Goal: Task Accomplishment & Management: Use online tool/utility

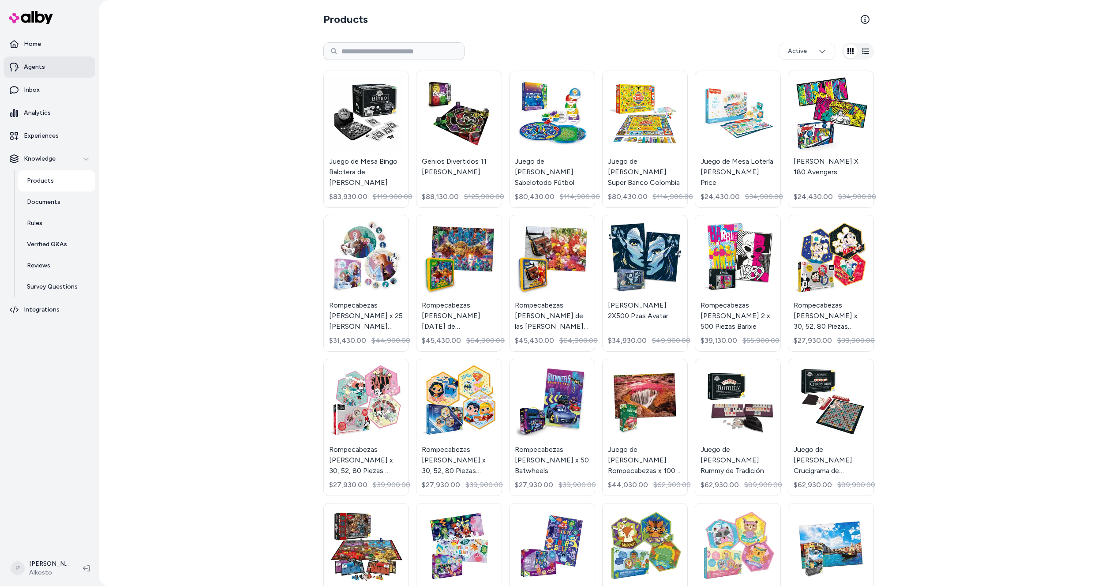
click at [35, 69] on p "Agents" at bounding box center [34, 67] width 21 height 9
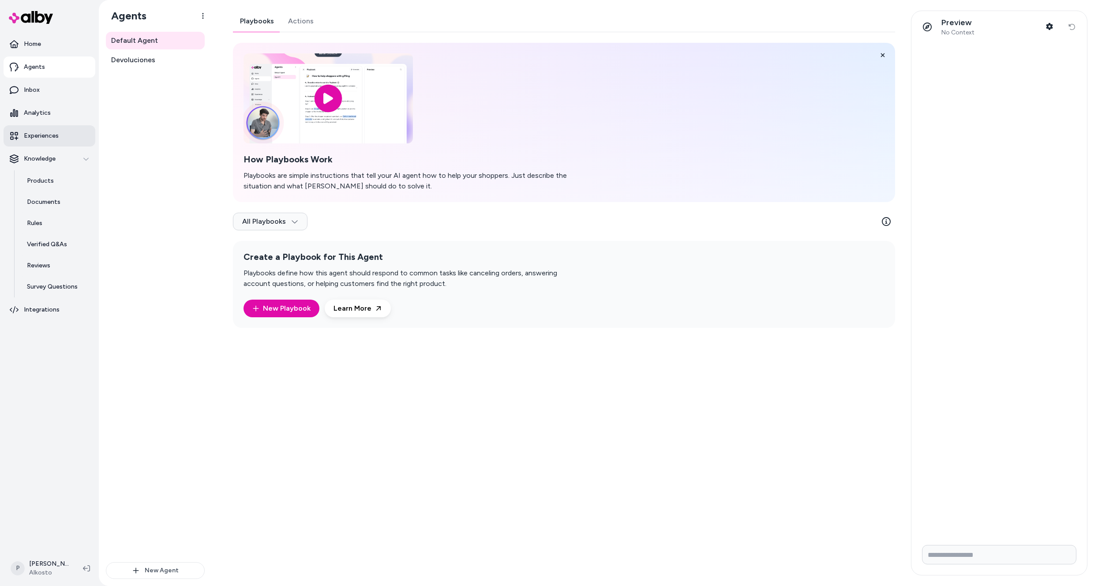
click at [39, 139] on p "Experiences" at bounding box center [41, 135] width 35 height 9
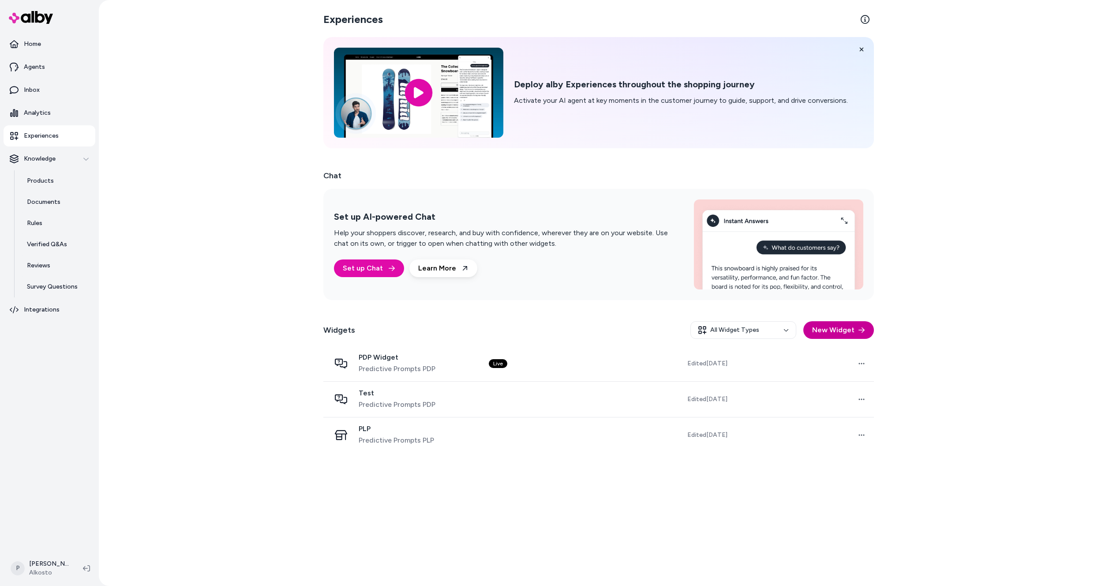
click at [826, 334] on button "New Widget" at bounding box center [838, 330] width 71 height 18
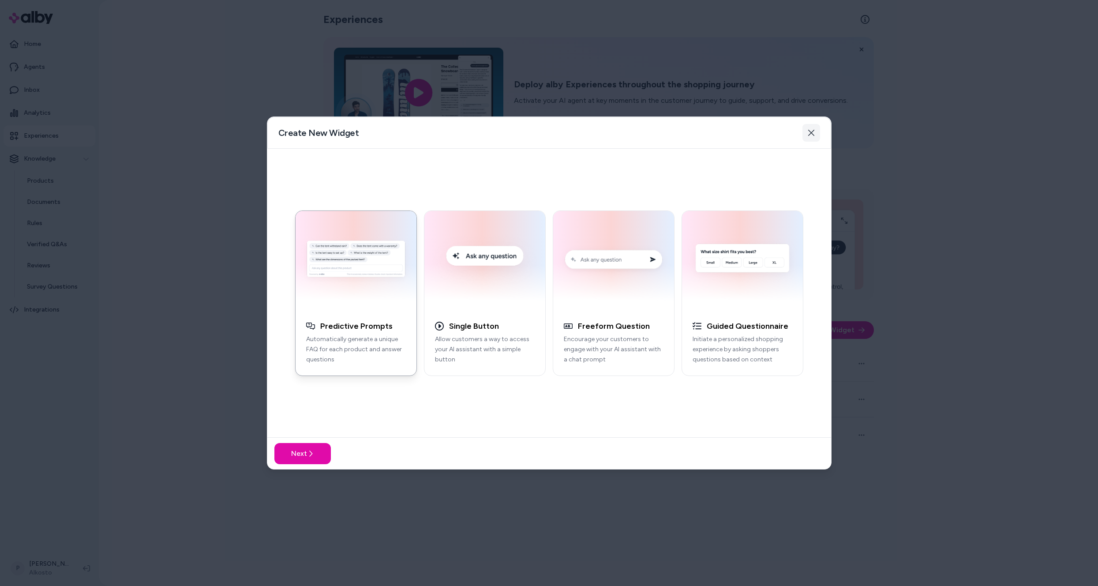
click at [813, 135] on icon "button" at bounding box center [811, 133] width 6 height 6
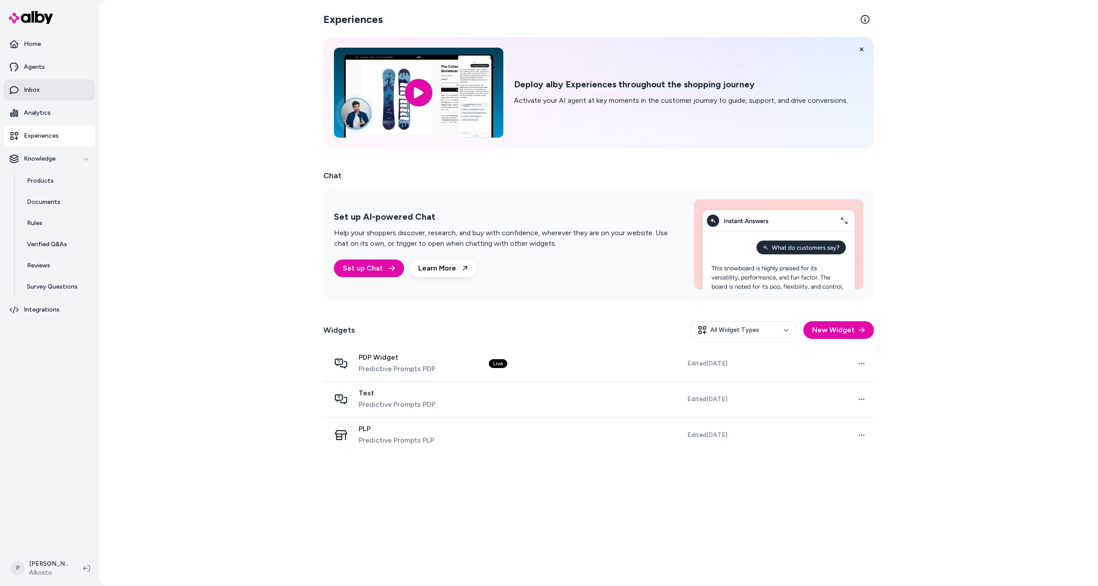
click at [42, 84] on link "Inbox" at bounding box center [50, 89] width 92 height 21
click at [41, 70] on p "Agents" at bounding box center [34, 67] width 21 height 9
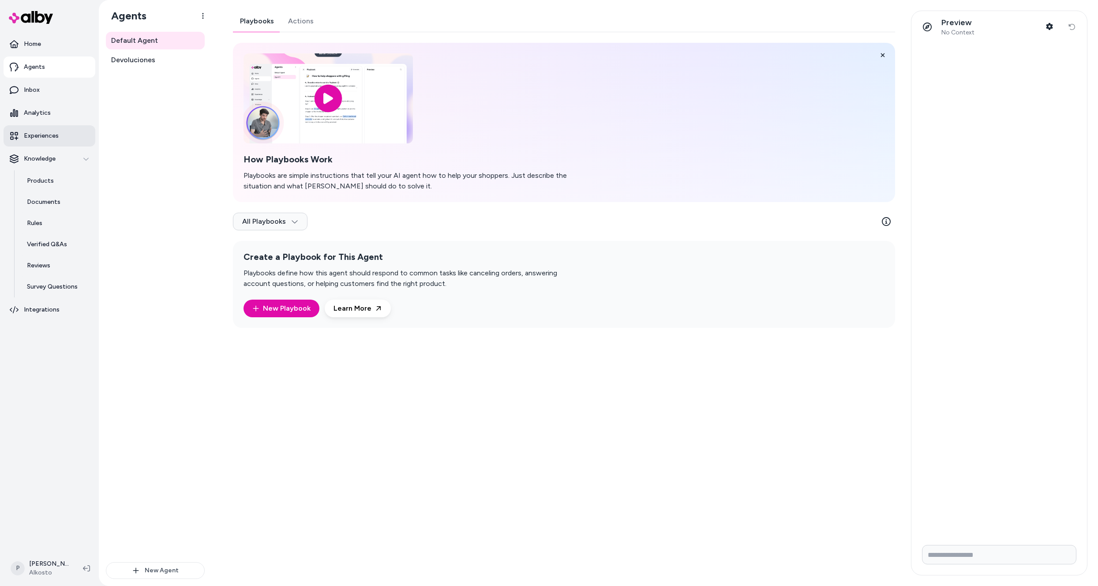
click at [46, 131] on link "Experiences" at bounding box center [50, 135] width 92 height 21
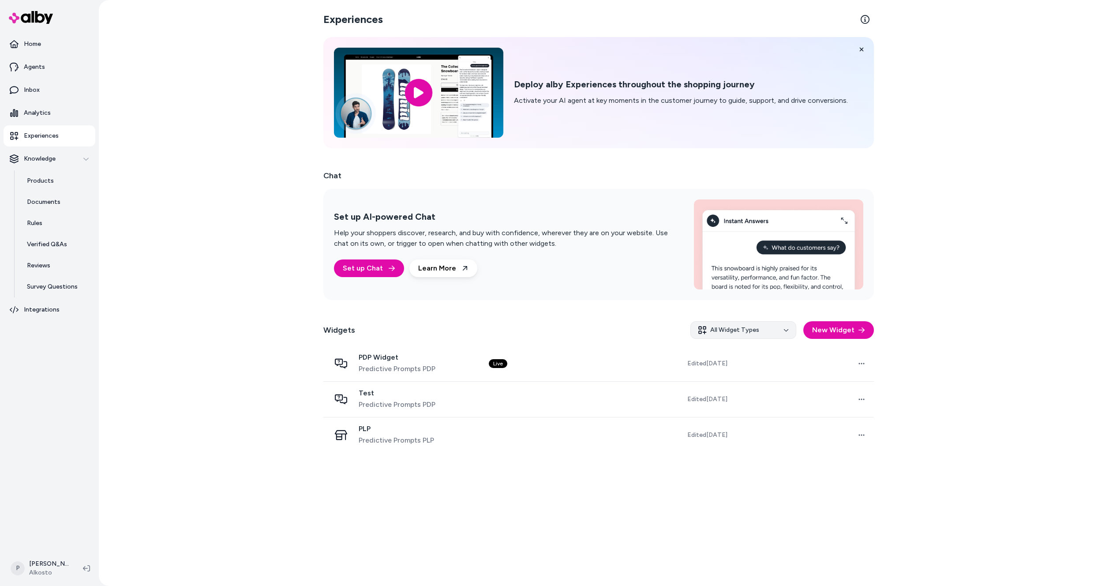
click at [776, 329] on html "Home Agents Inbox Analytics Experiences Knowledge Products Documents Rules Veri…" at bounding box center [549, 293] width 1098 height 586
click at [824, 331] on html "Home Agents Inbox Analytics Experiences Knowledge Products Documents Rules Veri…" at bounding box center [549, 293] width 1098 height 586
click at [824, 331] on button "New Widget" at bounding box center [838, 330] width 71 height 18
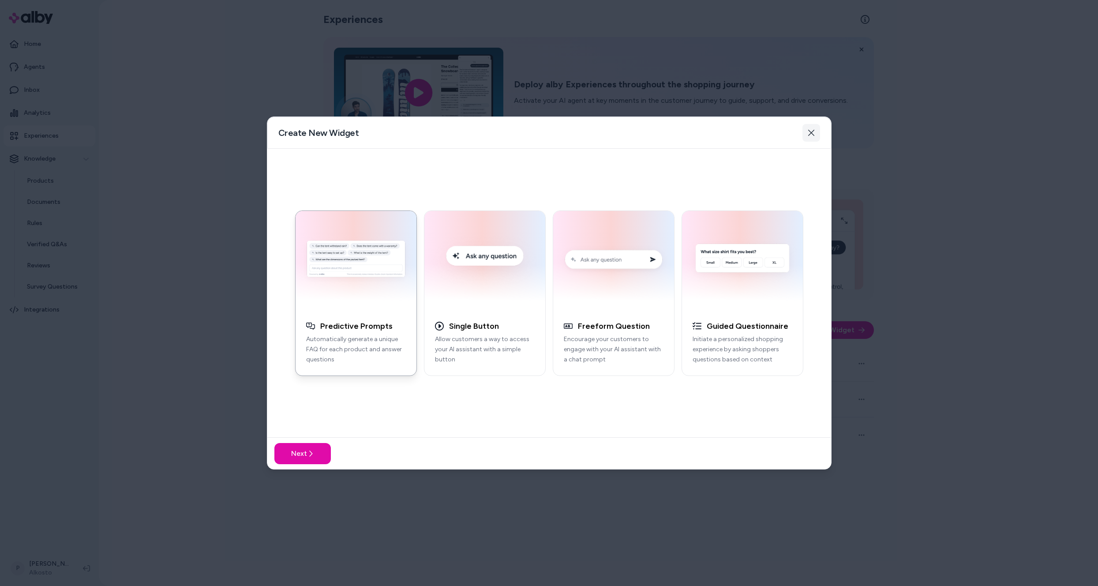
click at [808, 136] on button "Close" at bounding box center [811, 133] width 18 height 18
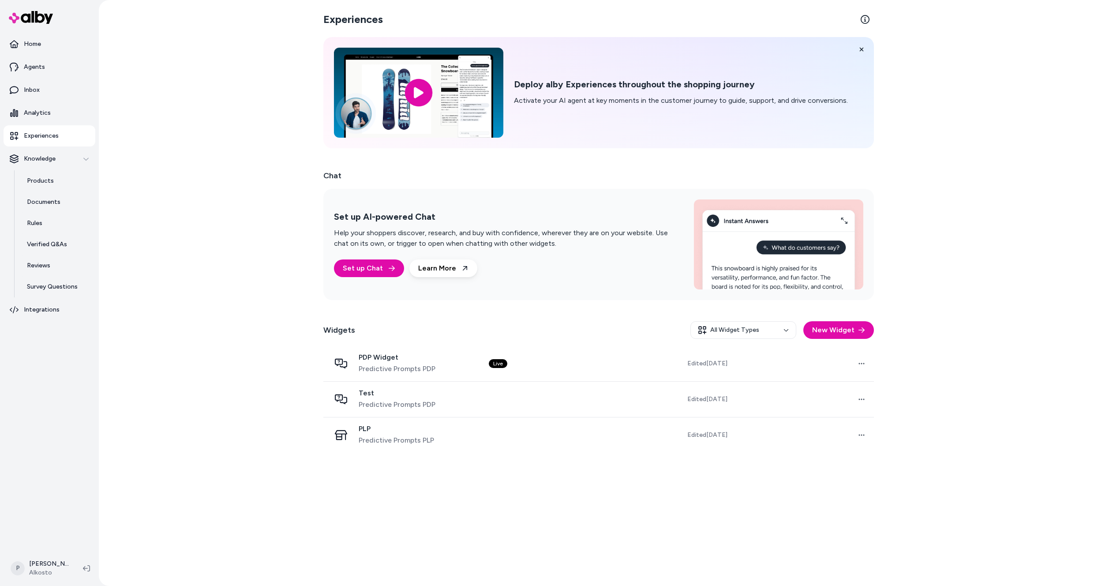
click at [755, 342] on div "Widgets All Widget Types New Widget" at bounding box center [598, 330] width 550 height 32
click at [758, 333] on html "Home Agents Inbox Analytics Experiences Knowledge Products Documents Rules Veri…" at bounding box center [549, 293] width 1098 height 586
click at [842, 328] on button "New Widget" at bounding box center [838, 330] width 71 height 18
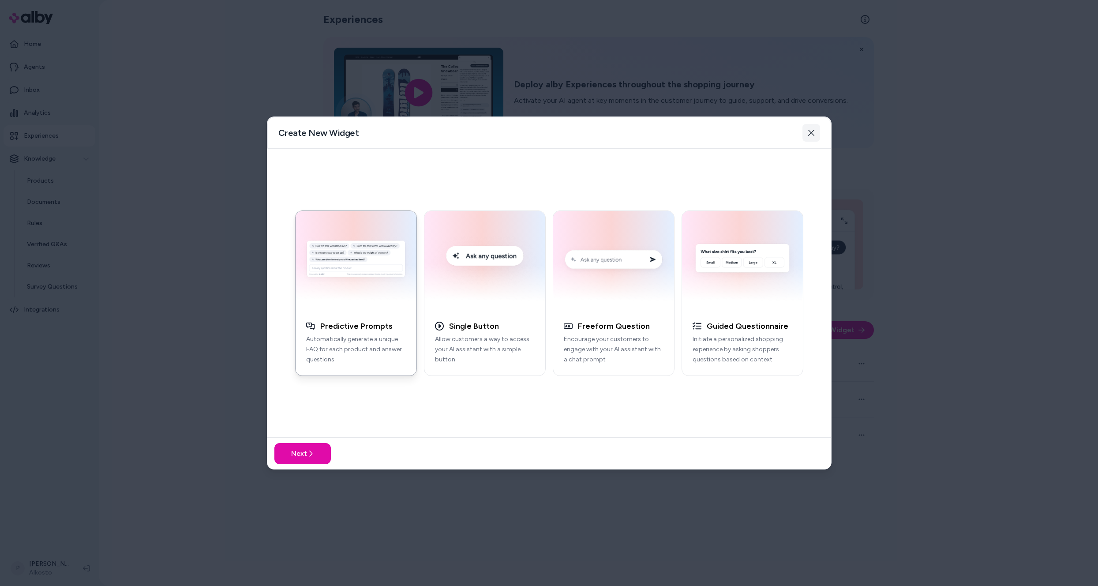
click at [811, 132] on icon "button" at bounding box center [811, 133] width 6 height 6
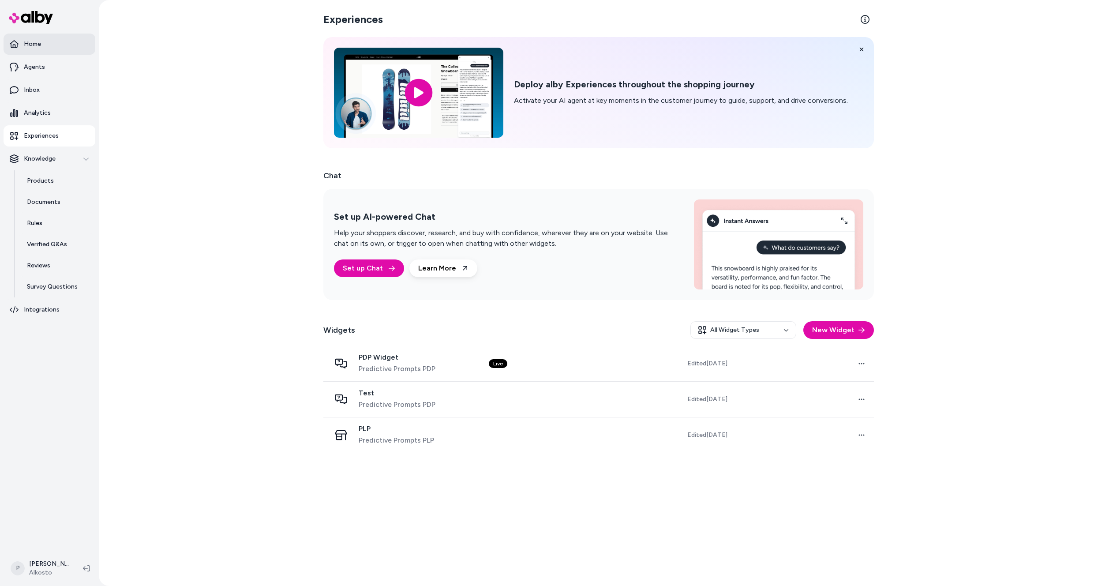
click at [25, 41] on p "Home" at bounding box center [32, 44] width 17 height 9
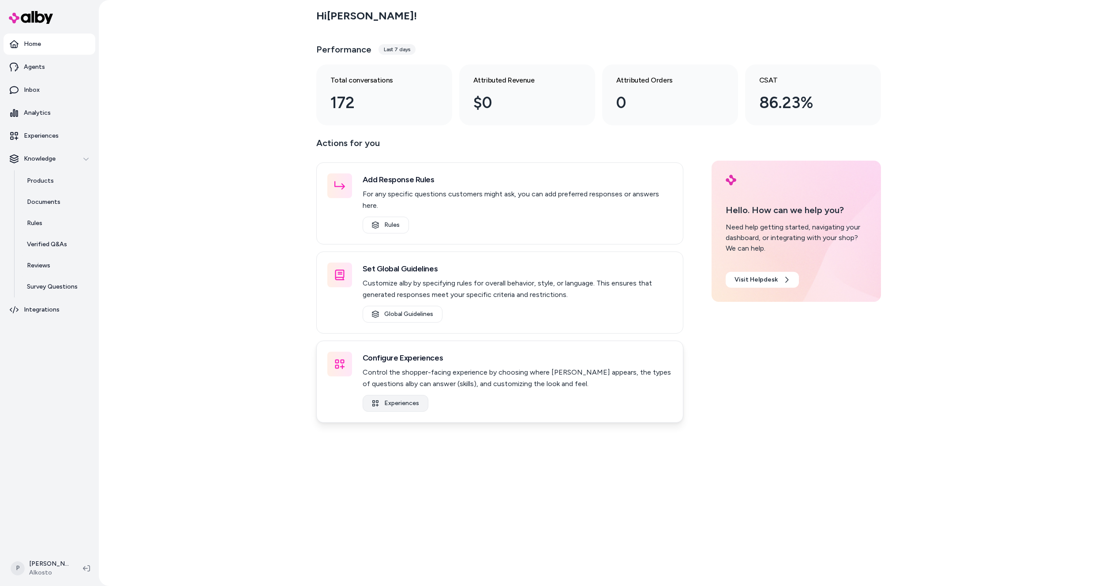
click at [392, 395] on link "Experiences" at bounding box center [396, 403] width 66 height 17
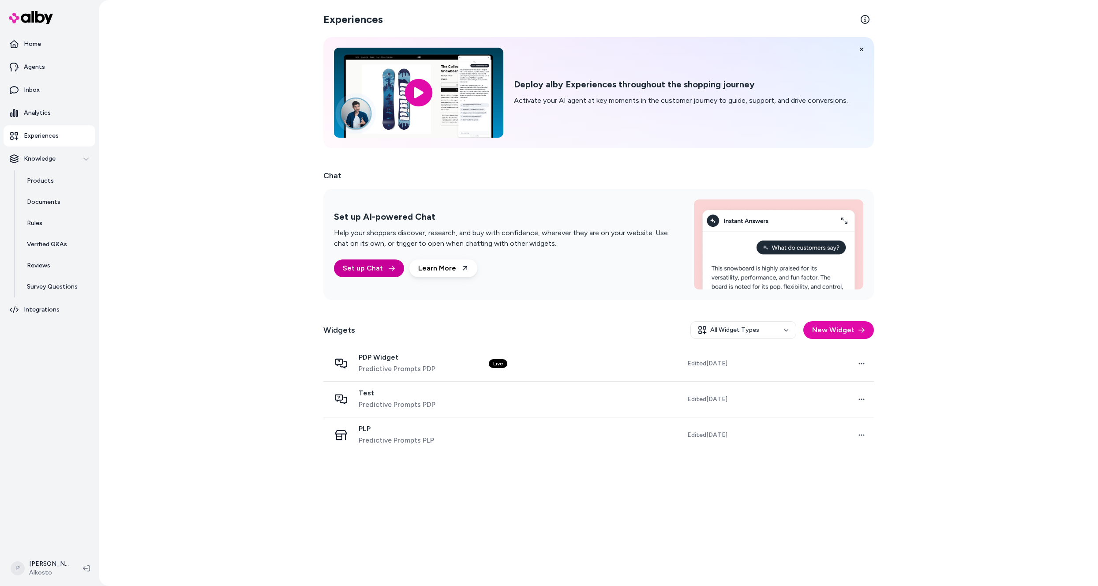
click at [372, 268] on link "Set up Chat" at bounding box center [369, 268] width 70 height 18
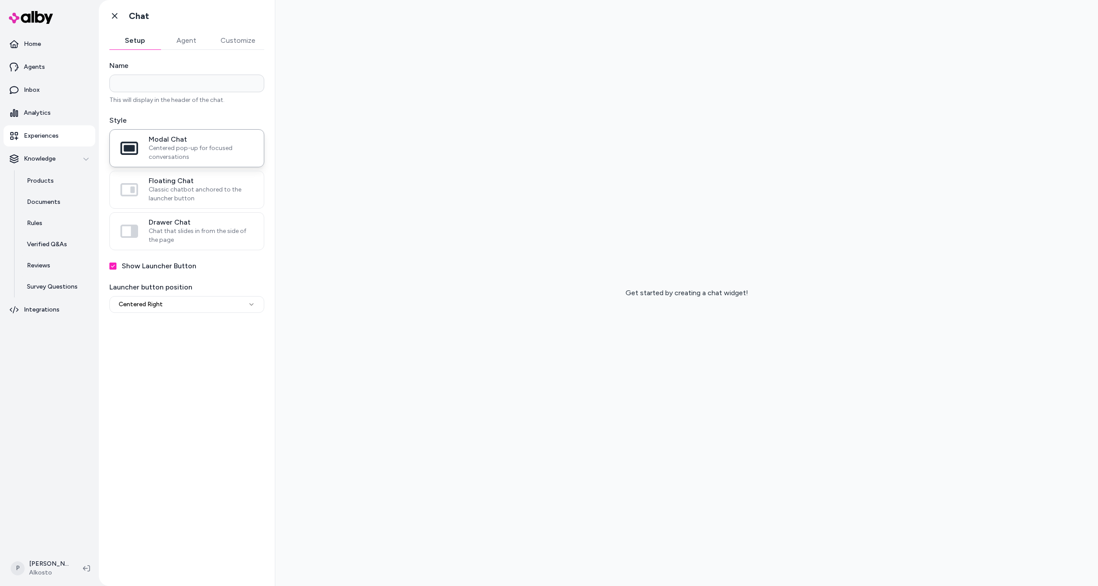
click at [187, 42] on button "Agent" at bounding box center [186, 41] width 51 height 18
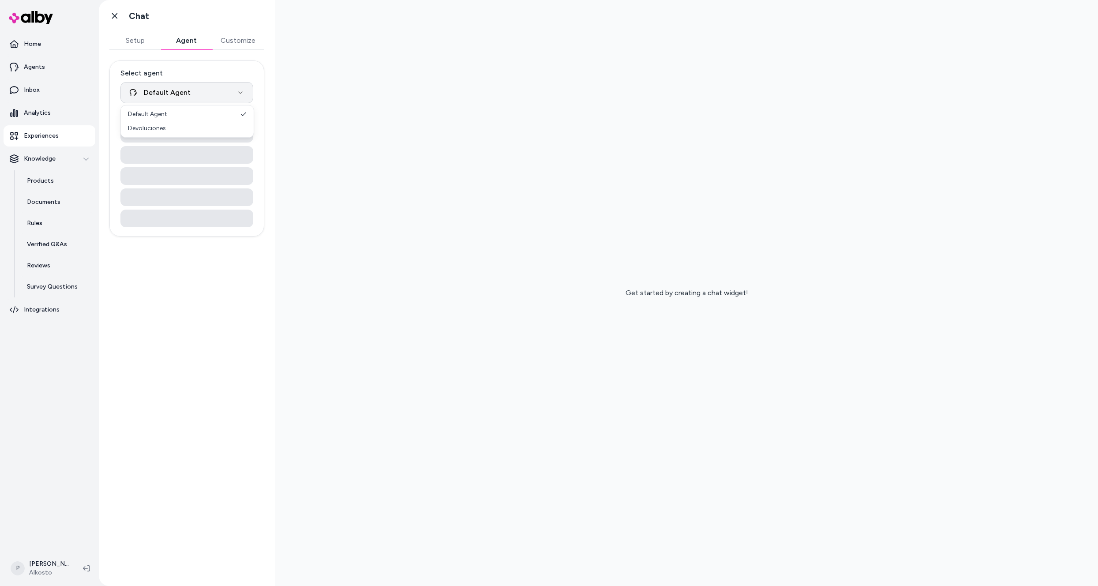
click at [172, 89] on html "**********" at bounding box center [549, 293] width 1098 height 586
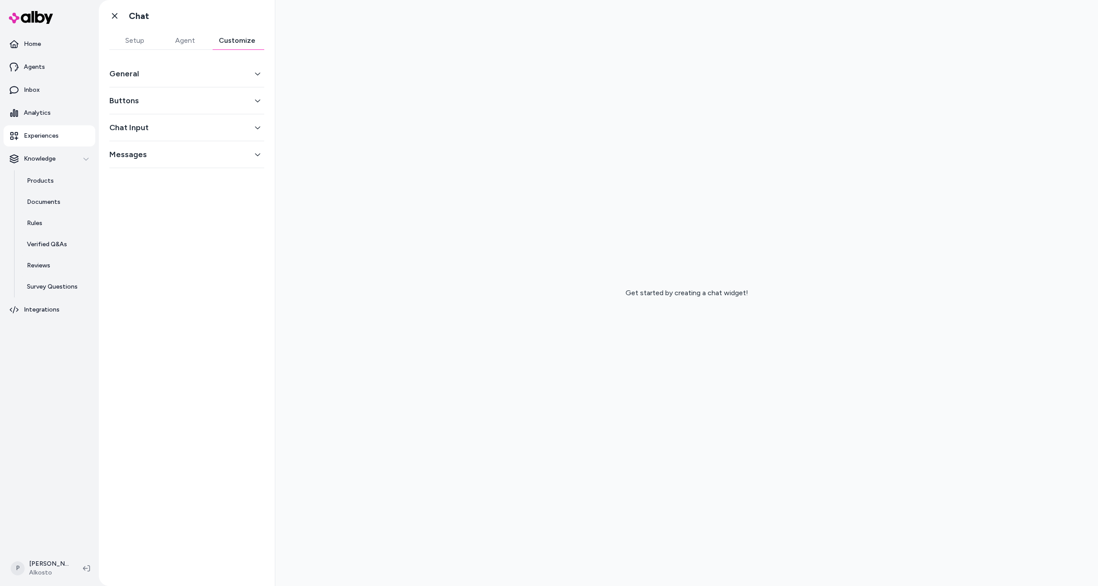
click at [241, 45] on button "Customize" at bounding box center [237, 41] width 54 height 18
click at [250, 69] on button "General" at bounding box center [186, 73] width 155 height 12
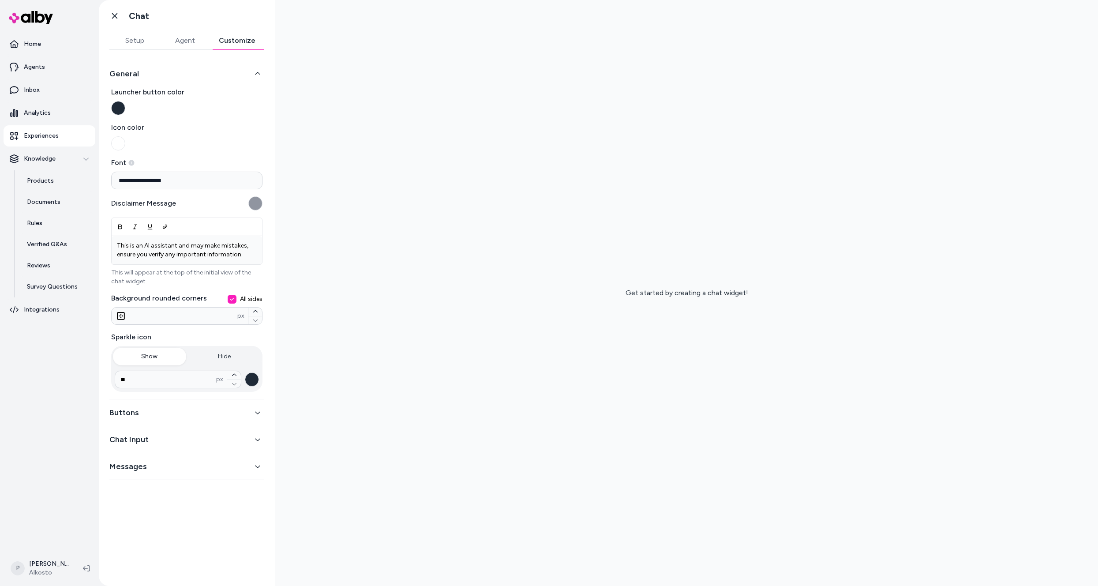
click at [180, 411] on button "Buttons" at bounding box center [186, 412] width 155 height 12
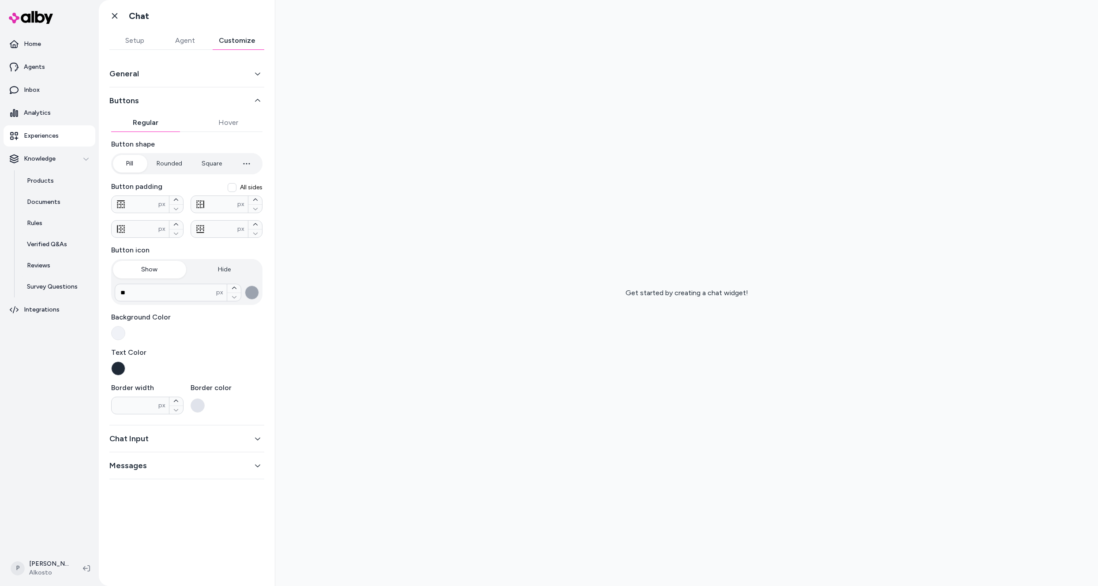
click at [181, 433] on button "Chat Input" at bounding box center [186, 438] width 155 height 12
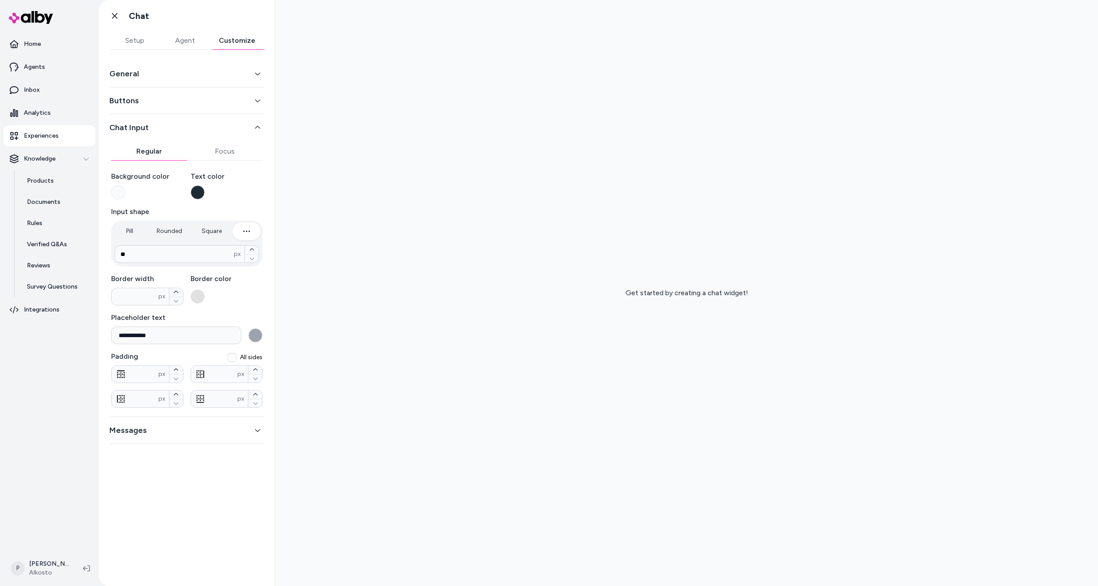
click at [183, 430] on button "Messages" at bounding box center [186, 430] width 155 height 12
